Goal: Information Seeking & Learning: Learn about a topic

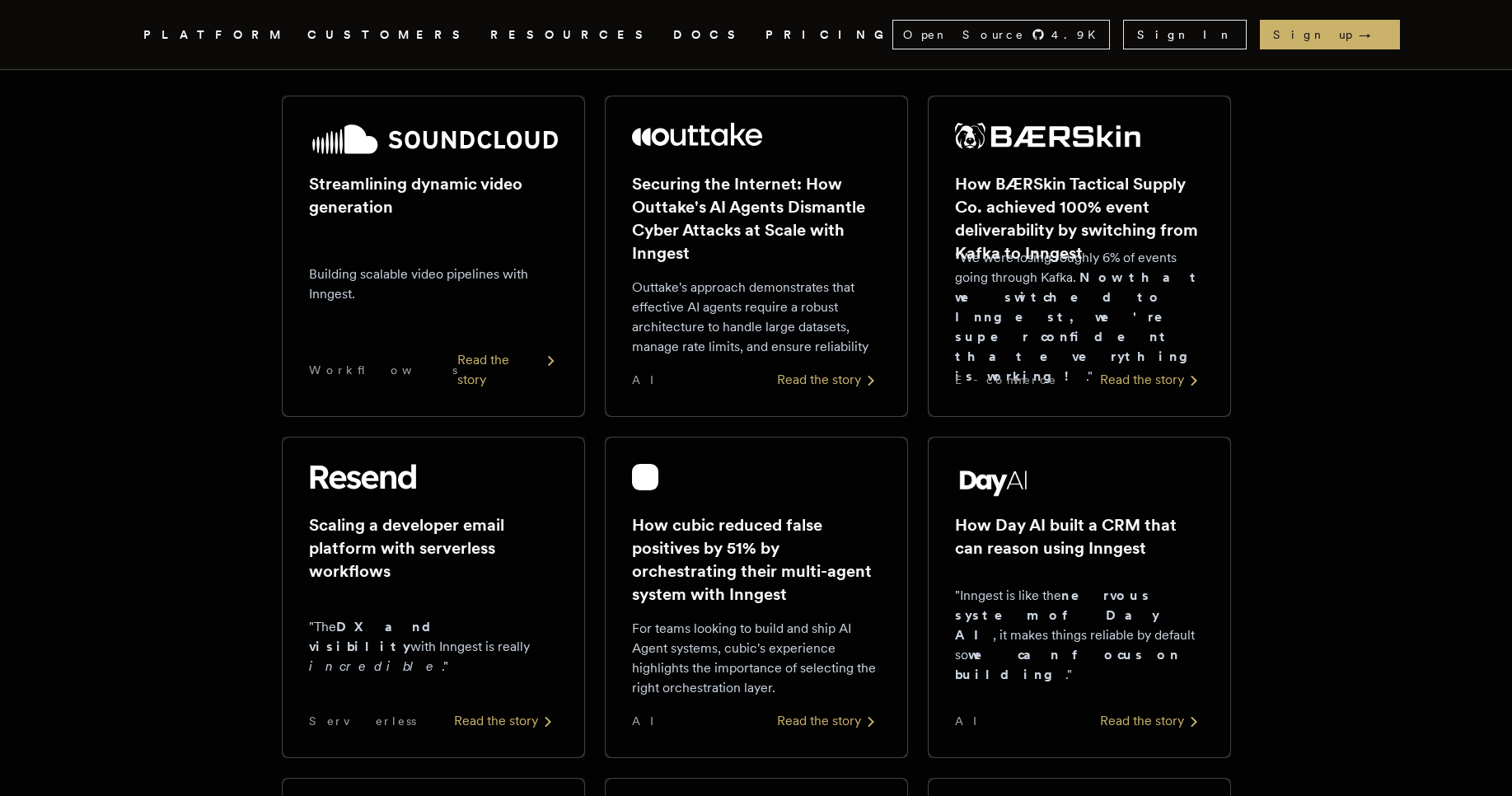
scroll to position [297, 0]
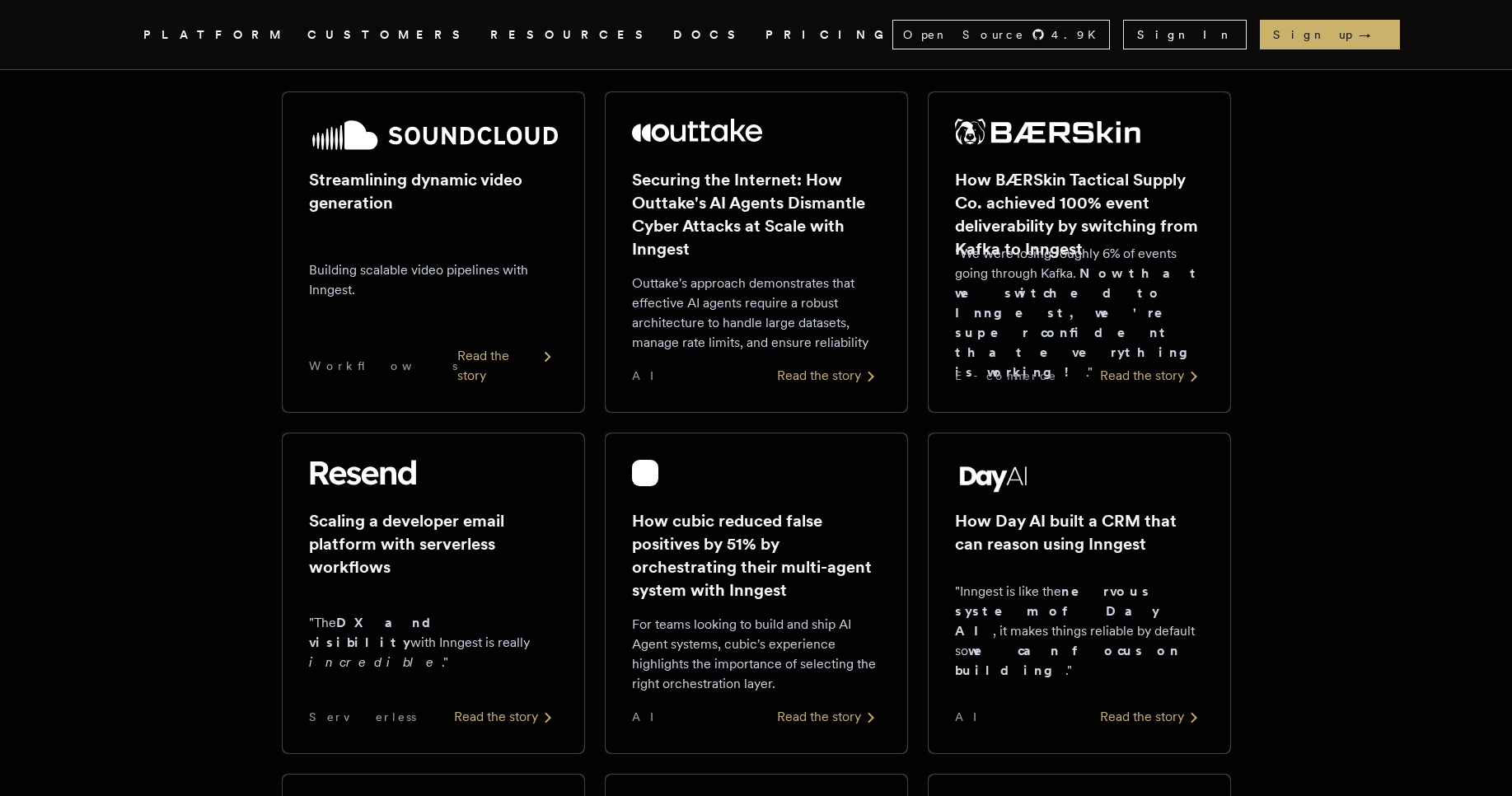
click at [766, 33] on link "PRICING" at bounding box center [829, 35] width 127 height 20
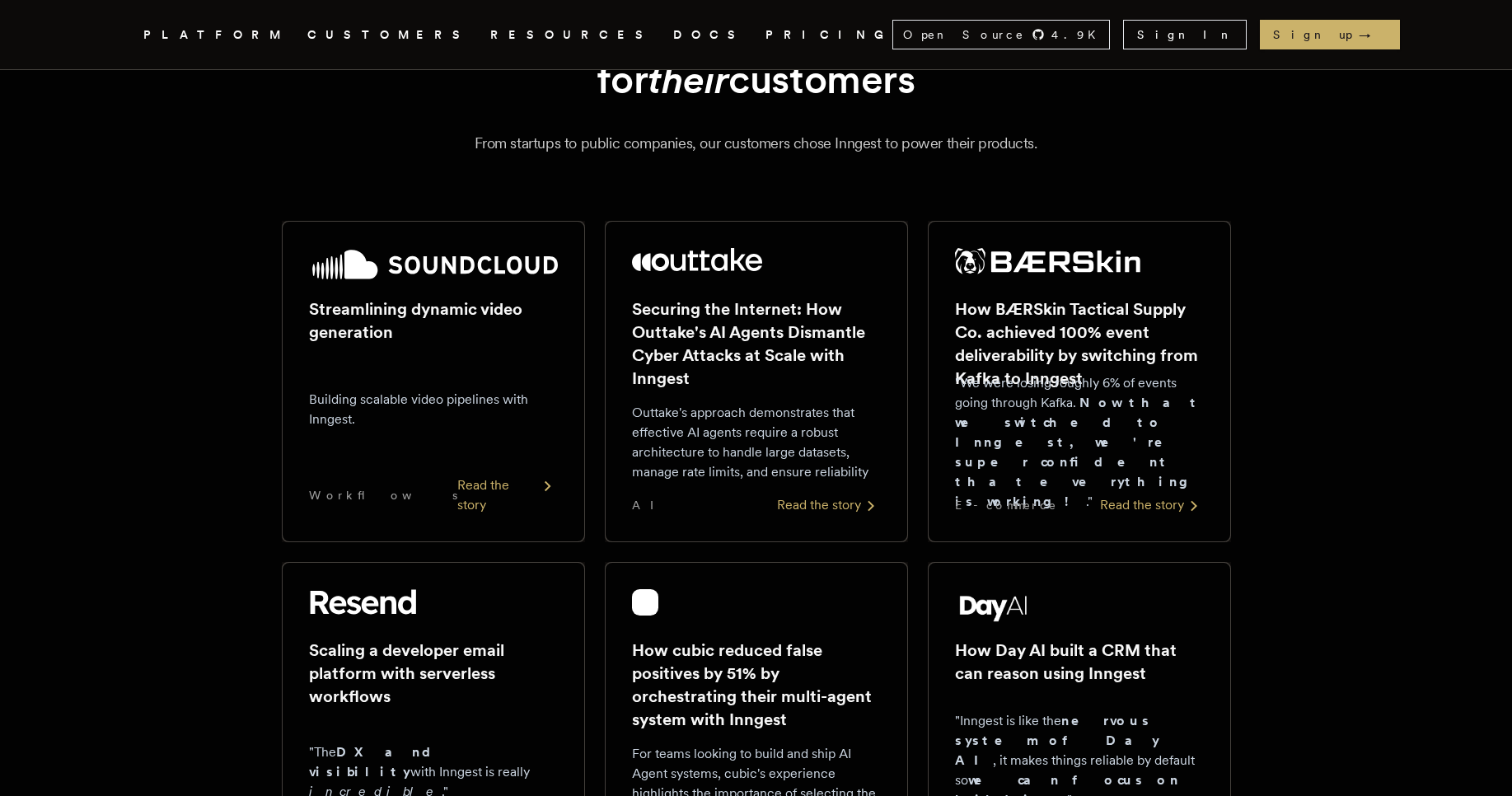
scroll to position [197, 0]
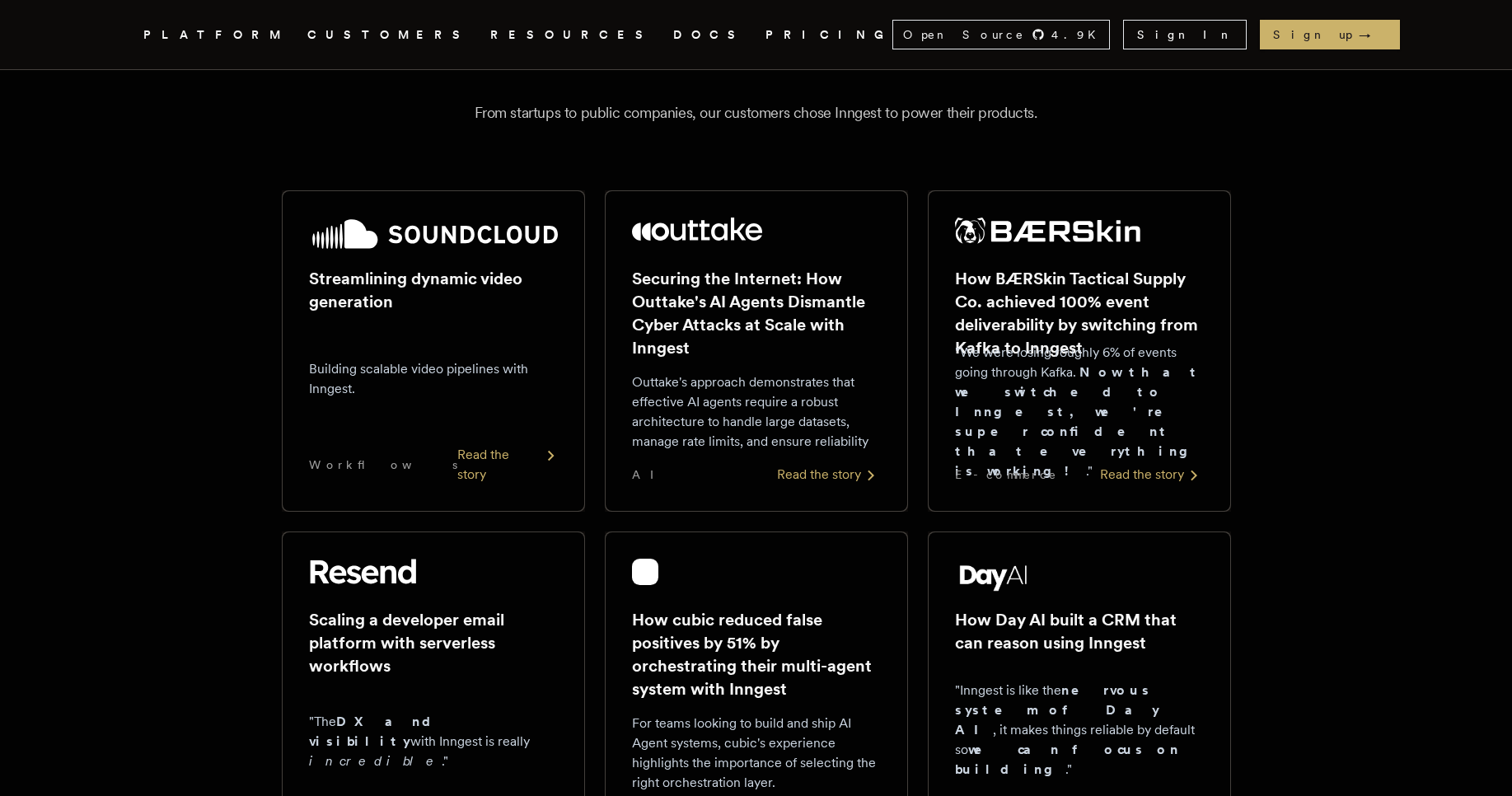
click at [516, 480] on div "Read the story" at bounding box center [508, 464] width 100 height 39
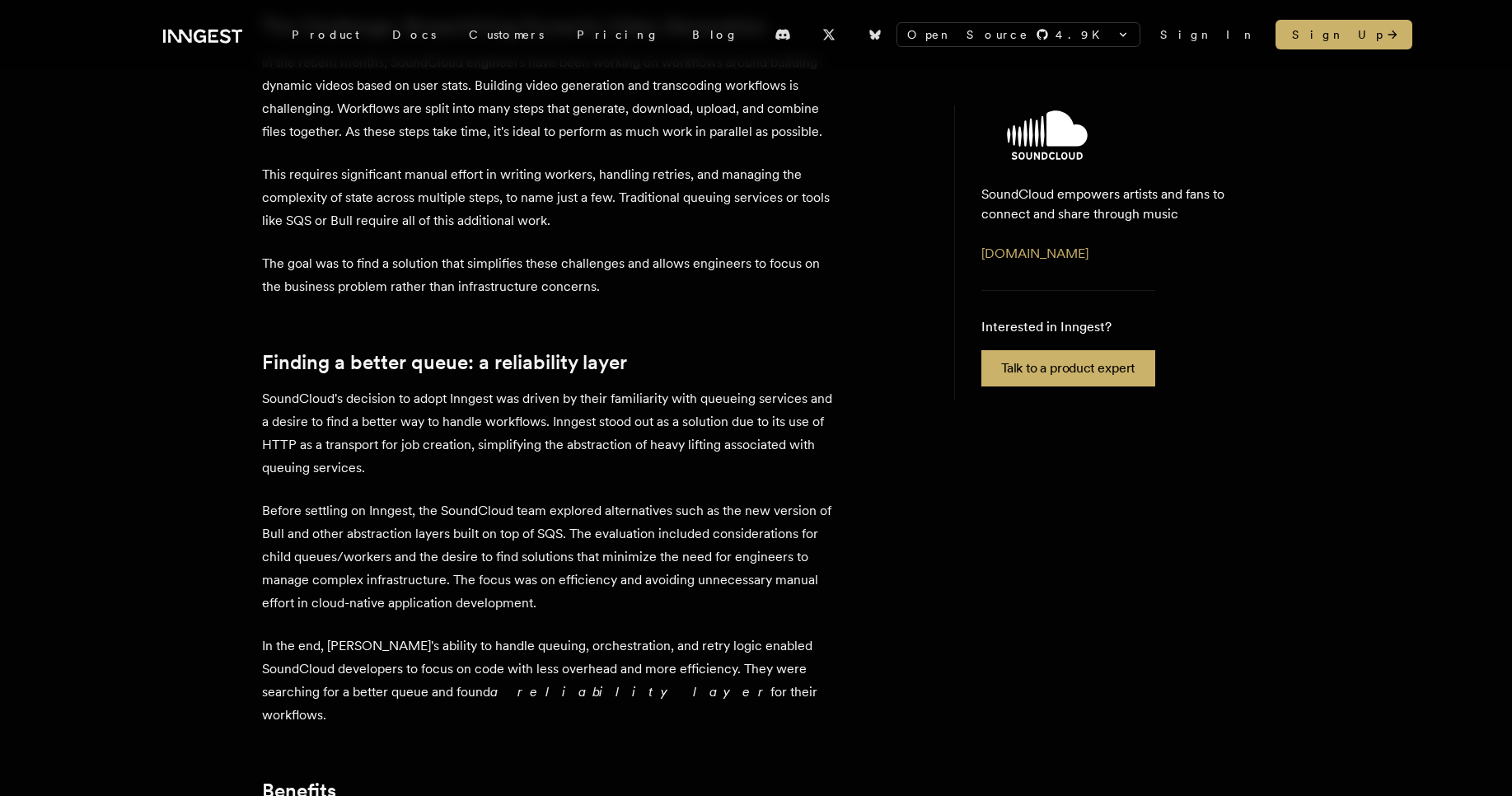
scroll to position [791, 0]
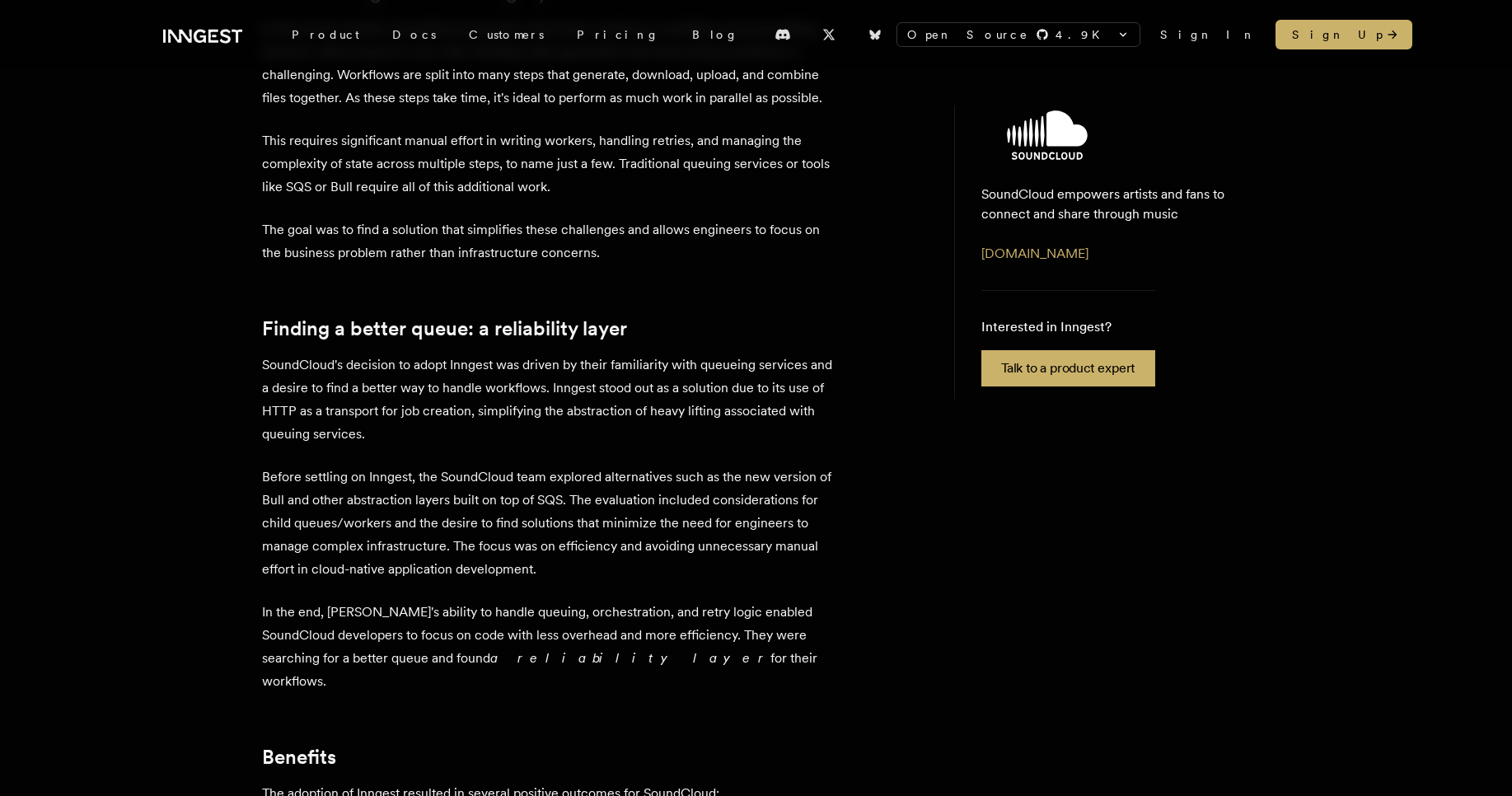
click at [811, 465] on p "Before settling on Inngest, the SoundCloud team explored alternatives such as t…" at bounding box center [551, 523] width 577 height 116
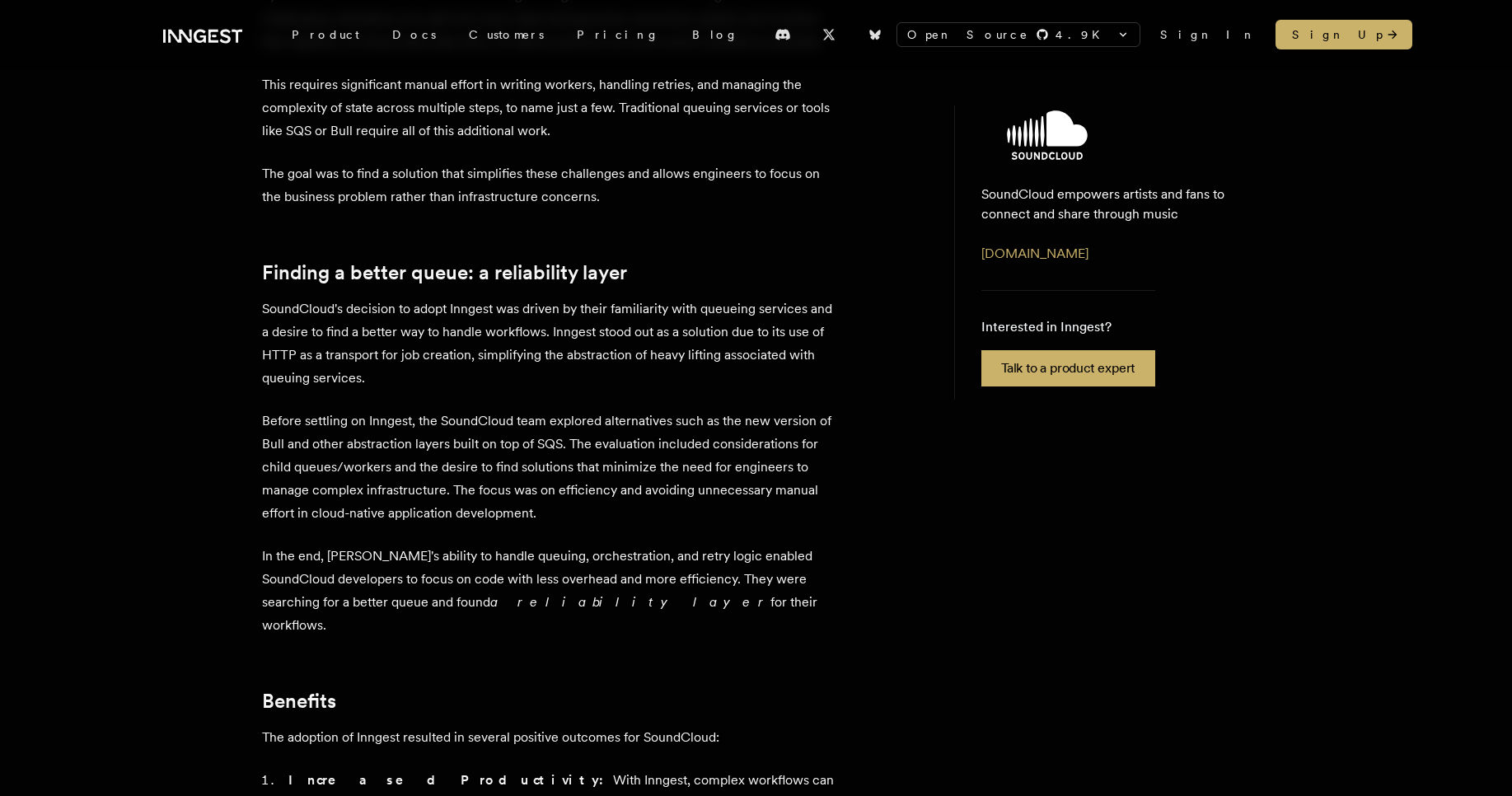
scroll to position [890, 0]
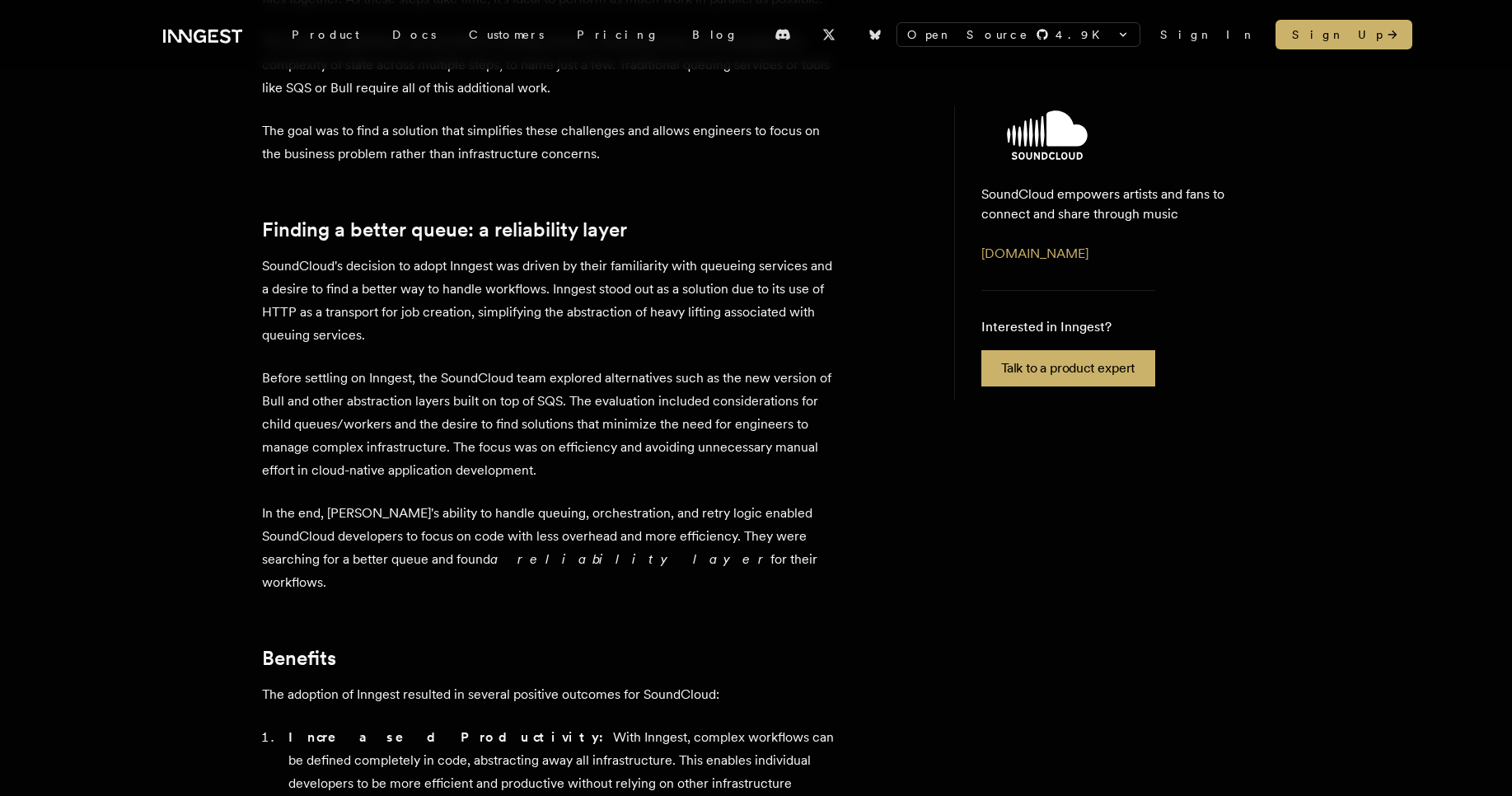
click at [734, 254] on p "SoundCloud's decision to adopt Inngest was driven by their familiarity with que…" at bounding box center [551, 300] width 577 height 92
click at [691, 254] on p "SoundCloud's decision to adopt Inngest was driven by their familiarity with que…" at bounding box center [551, 300] width 577 height 92
drag, startPoint x: 732, startPoint y: 156, endPoint x: 710, endPoint y: 156, distance: 22.0
click at [710, 254] on p "SoundCloud's decision to adopt Inngest was driven by their familiarity with que…" at bounding box center [551, 300] width 577 height 92
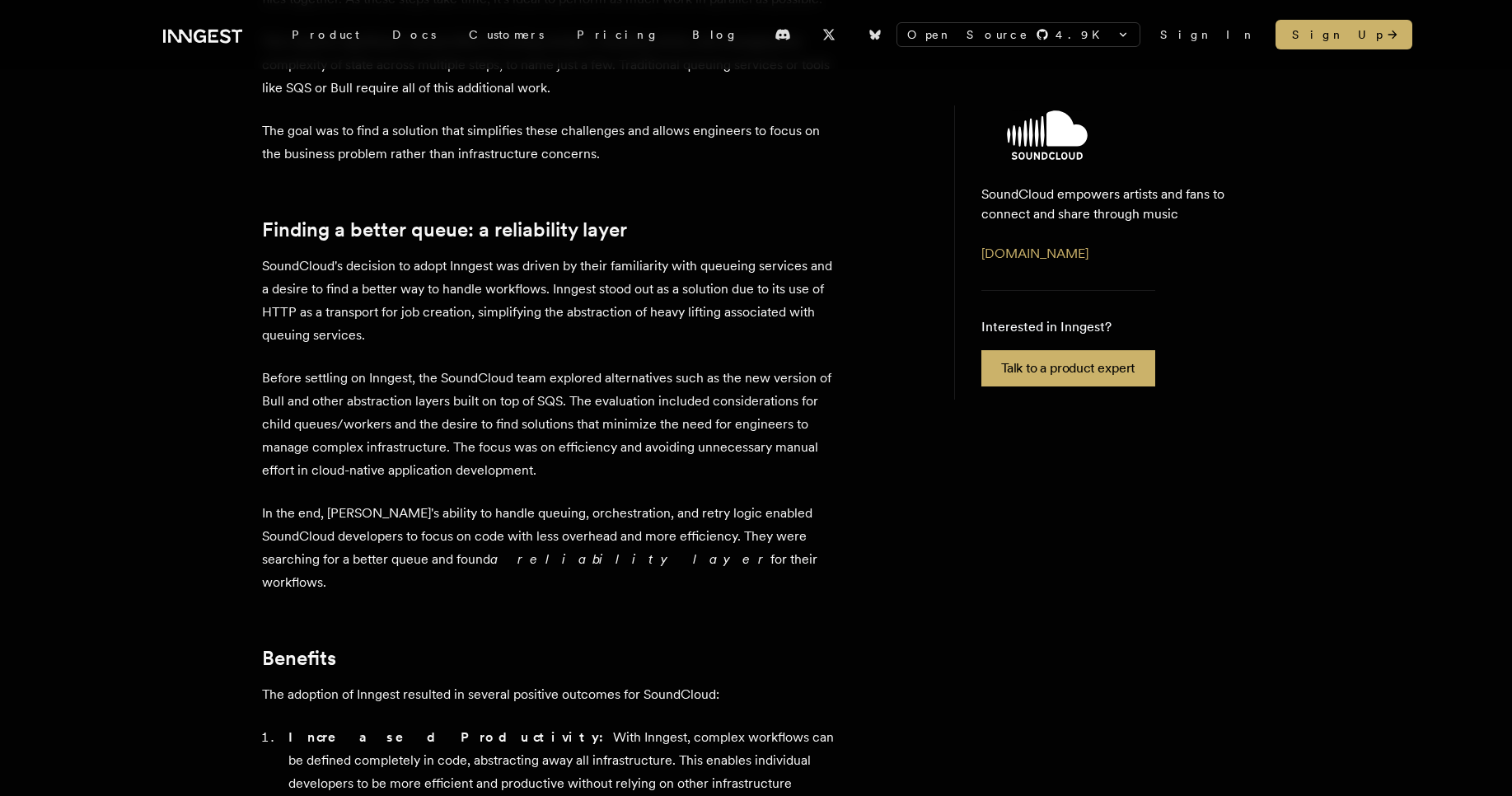
click at [693, 254] on p "SoundCloud's decision to adopt Inngest was driven by their familiarity with que…" at bounding box center [551, 300] width 577 height 92
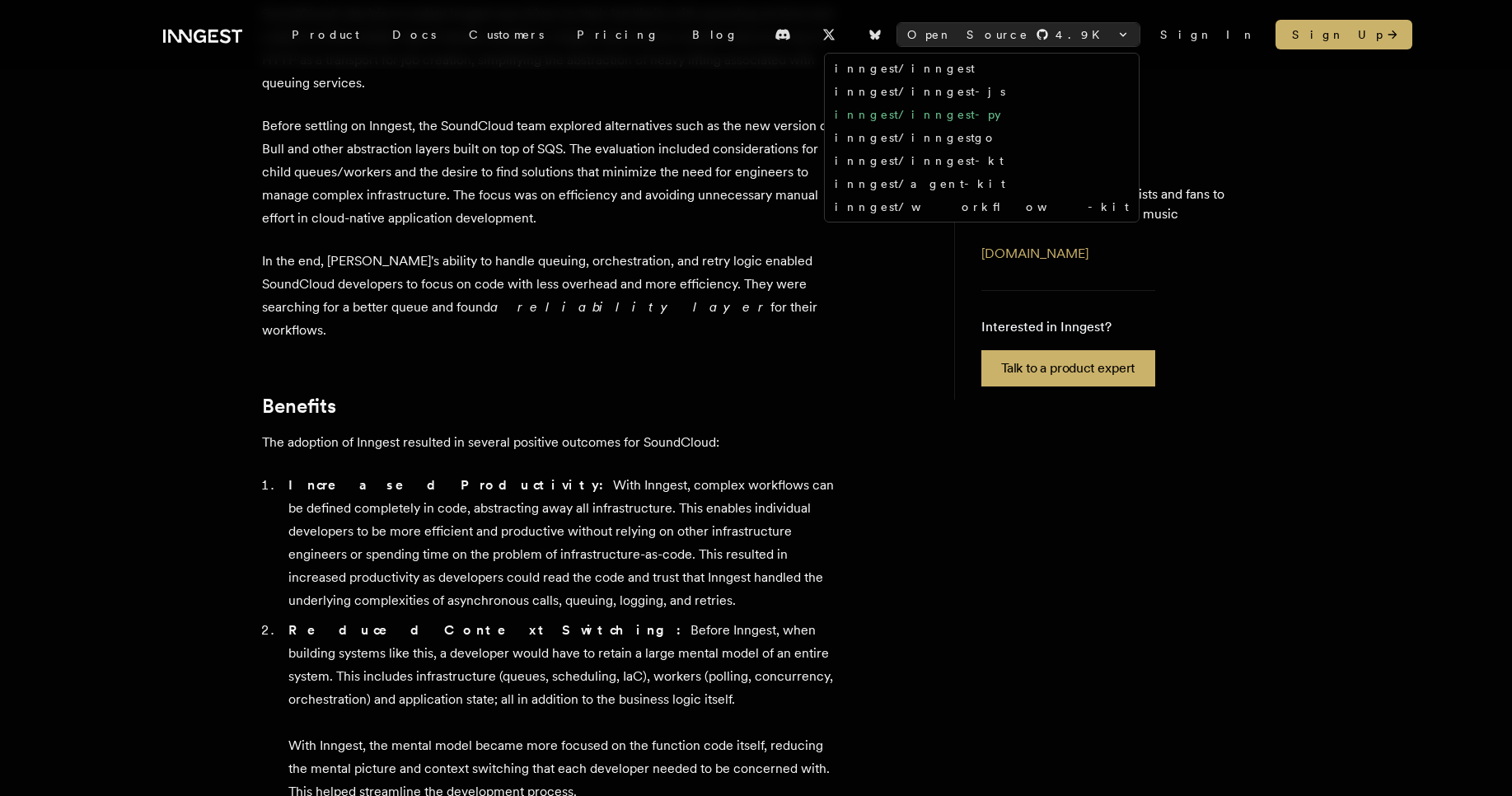
scroll to position [1186, 0]
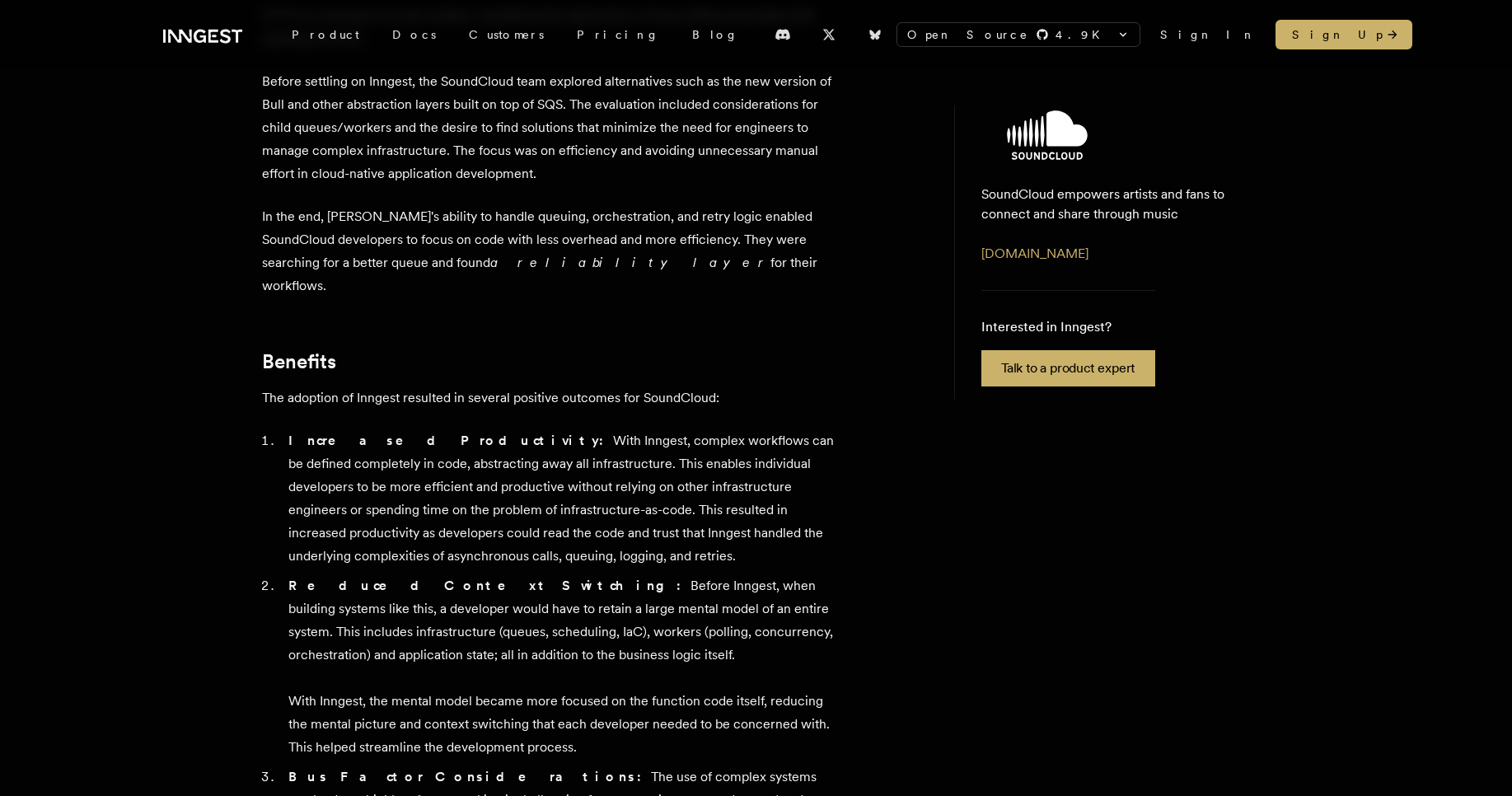
click at [876, 180] on article "Customer story - SoundCloud Streamlining dynamic video generation “ I wanted to…" at bounding box center [591, 54] width 659 height 2194
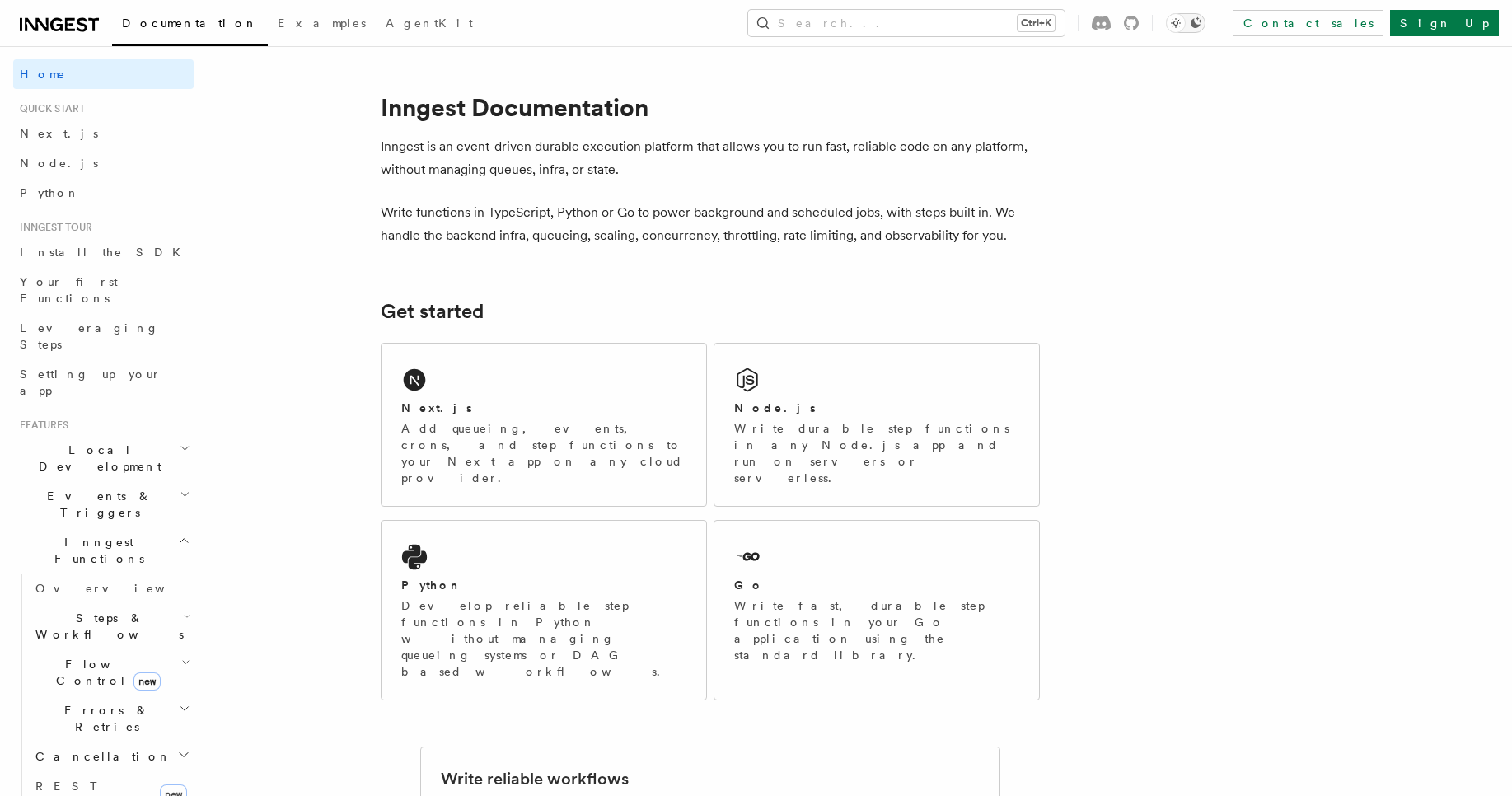
click at [1184, 28] on icon "Toggle dark mode" at bounding box center [1175, 22] width 16 height 16
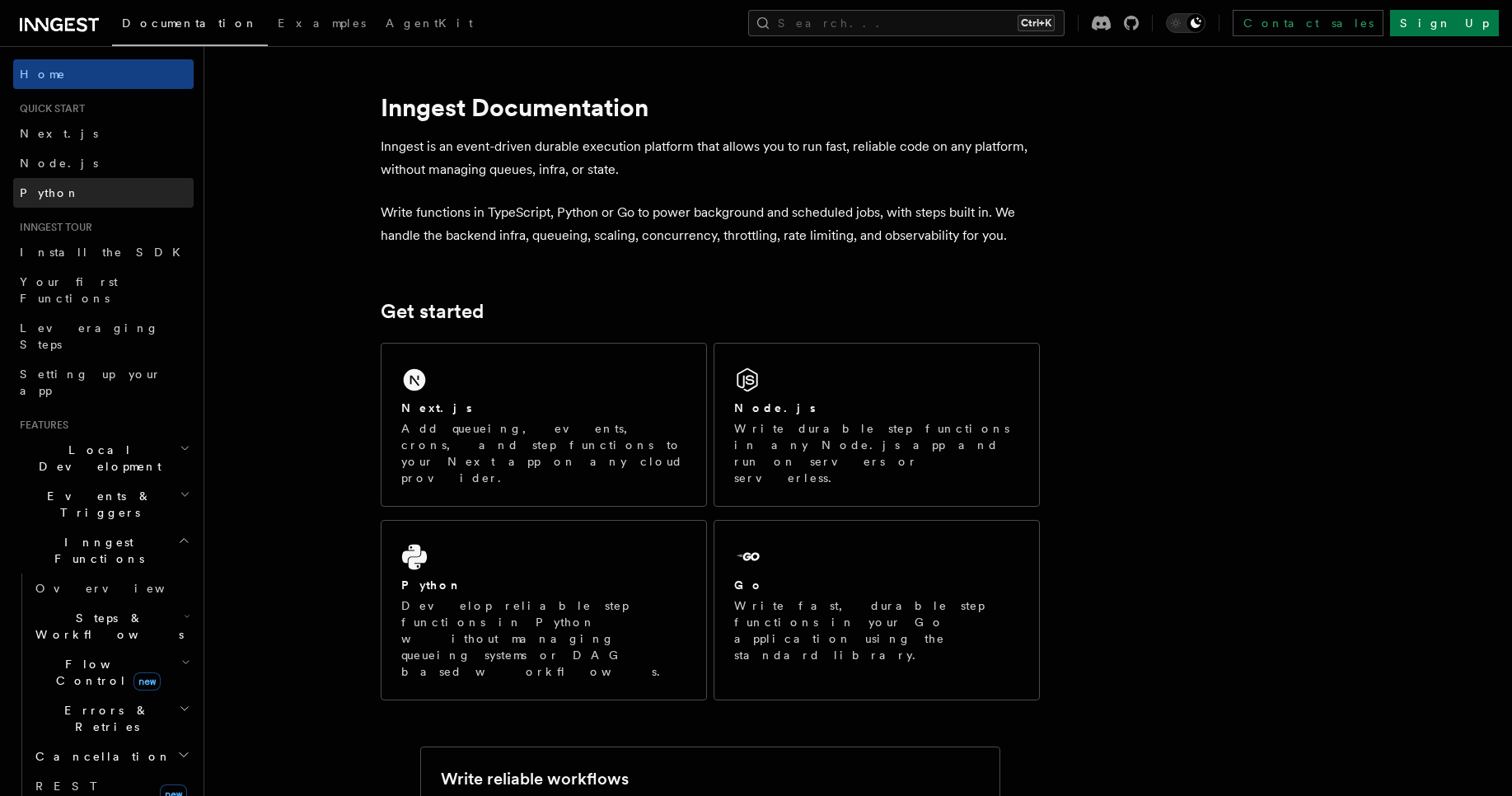
click at [66, 194] on link "Python" at bounding box center [103, 192] width 180 height 30
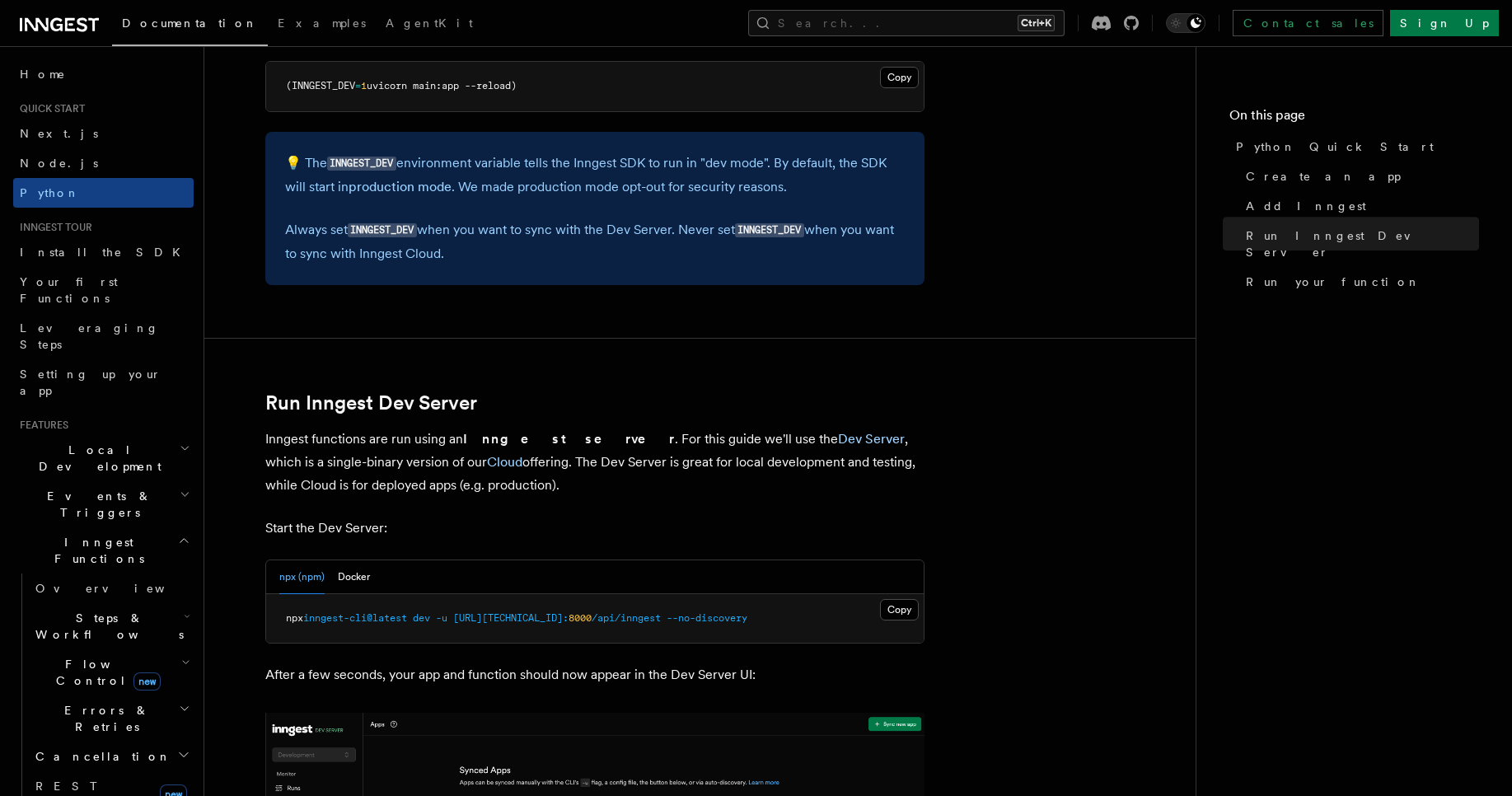
scroll to position [1680, 0]
